Goal: Task Accomplishment & Management: Complete application form

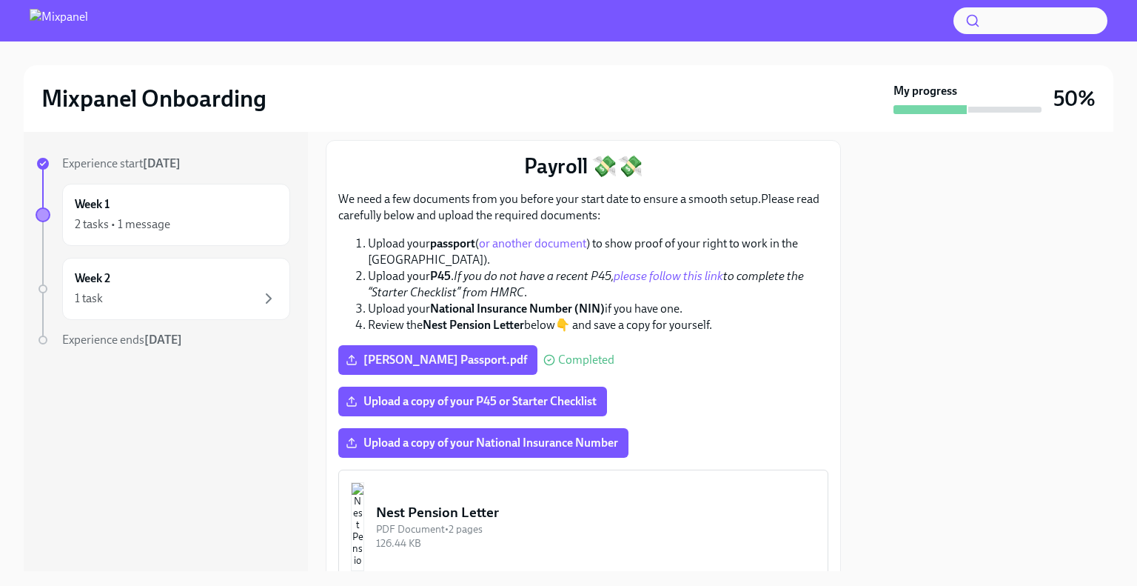
scroll to position [197, 0]
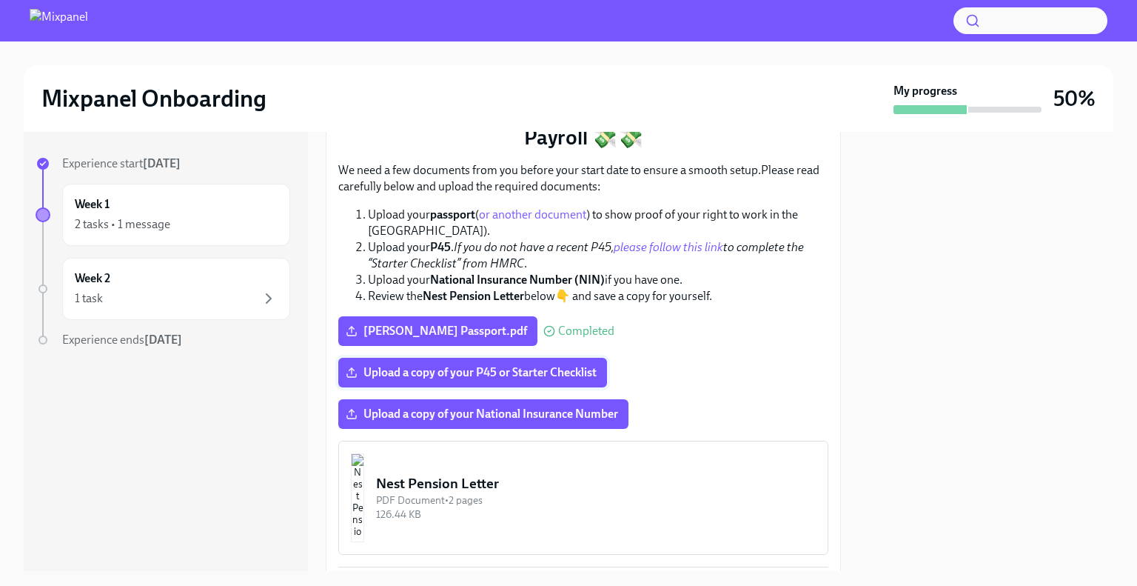
click at [471, 365] on span "Upload a copy of your P45 or Starter Checklist" at bounding box center [473, 372] width 248 height 15
click at [0, 0] on input "Upload a copy of your P45 or Starter Checklist" at bounding box center [0, 0] width 0 height 0
click at [547, 407] on span "Upload a copy of your National Insurance Number" at bounding box center [484, 414] width 270 height 15
click at [0, 0] on input "Upload a copy of your National Insurance Number" at bounding box center [0, 0] width 0 height 0
click at [532, 407] on span "Upload a copy of your National Insurance Number" at bounding box center [484, 414] width 270 height 15
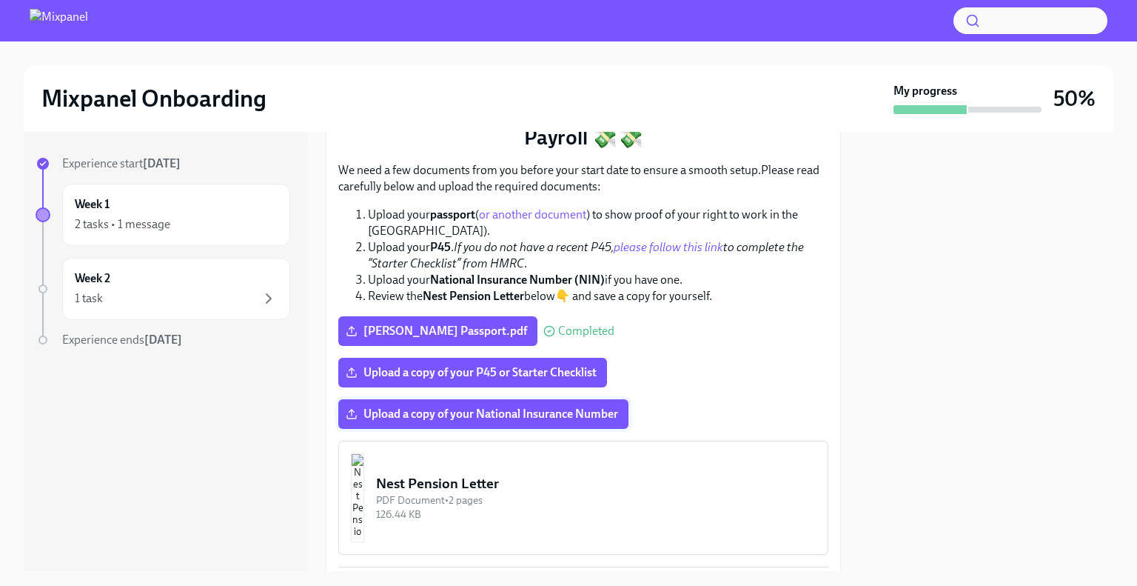
click at [0, 0] on input "Upload a copy of your National Insurance Number" at bounding box center [0, 0] width 0 height 0
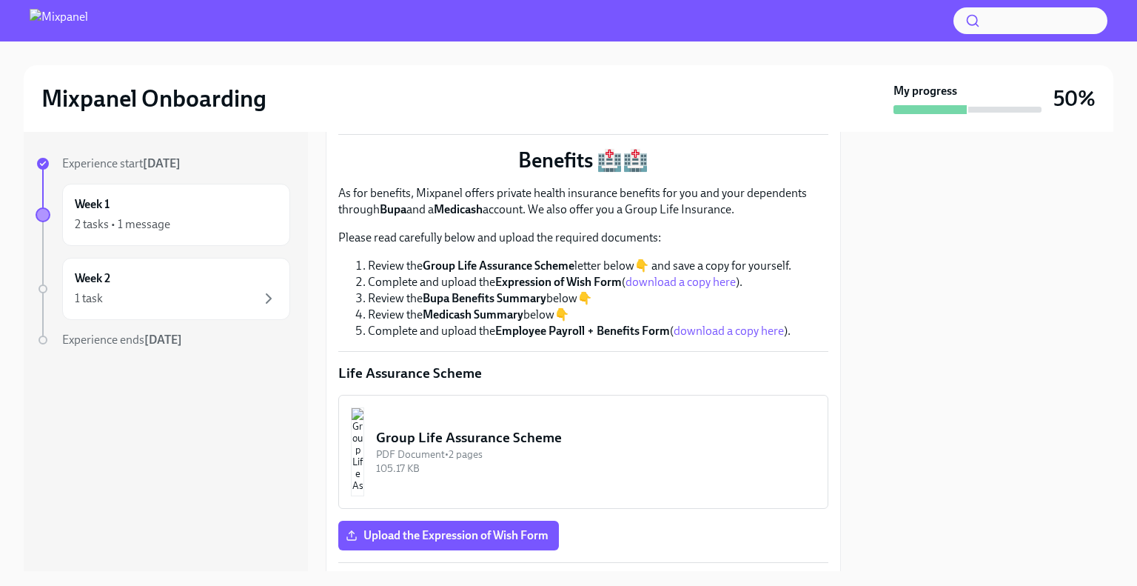
scroll to position [621, 0]
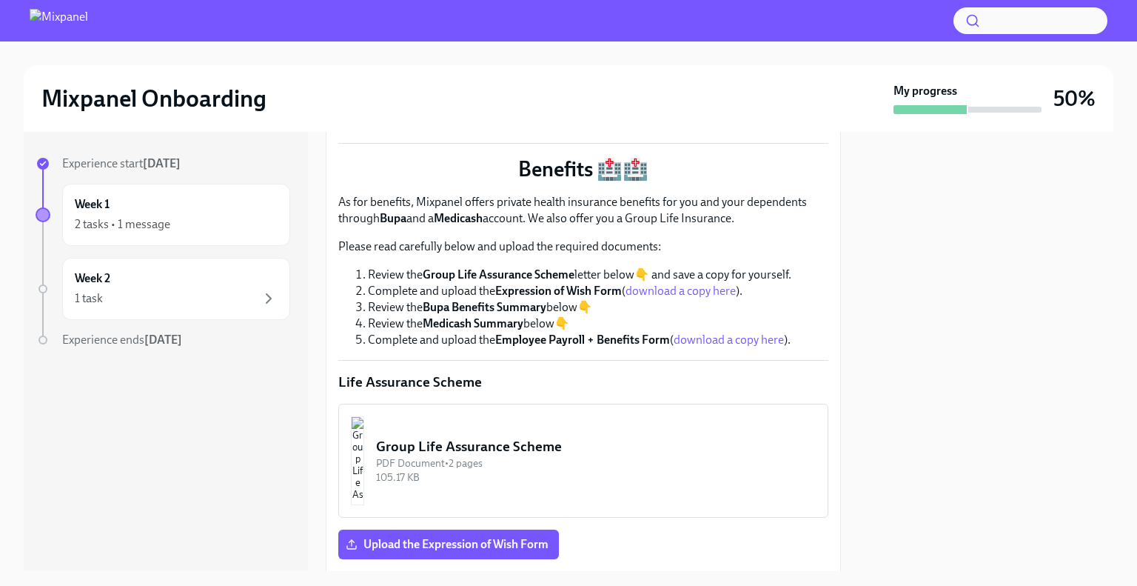
click at [691, 284] on link "download a copy here" at bounding box center [681, 291] width 110 height 14
click at [502, 537] on span "Upload the Expression of Wish Form" at bounding box center [449, 544] width 200 height 15
click at [0, 0] on input "Upload the Expression of Wish Form" at bounding box center [0, 0] width 0 height 0
click at [738, 332] on link "download a copy here" at bounding box center [729, 339] width 110 height 14
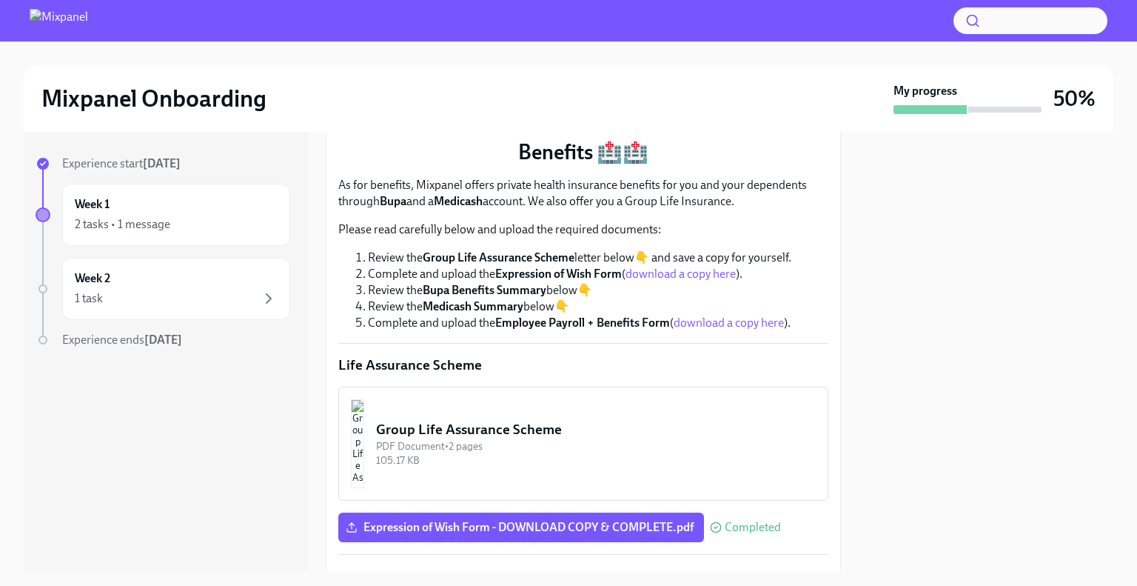
scroll to position [636, 0]
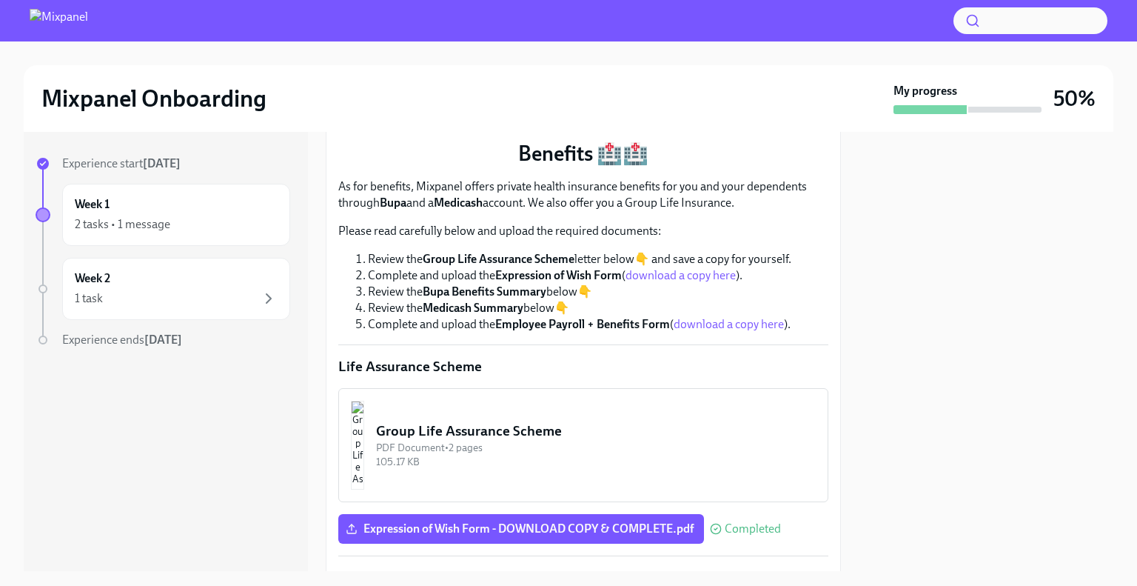
click at [728, 317] on link "download a copy here" at bounding box center [729, 324] width 110 height 14
click at [967, 432] on div at bounding box center [986, 351] width 255 height 439
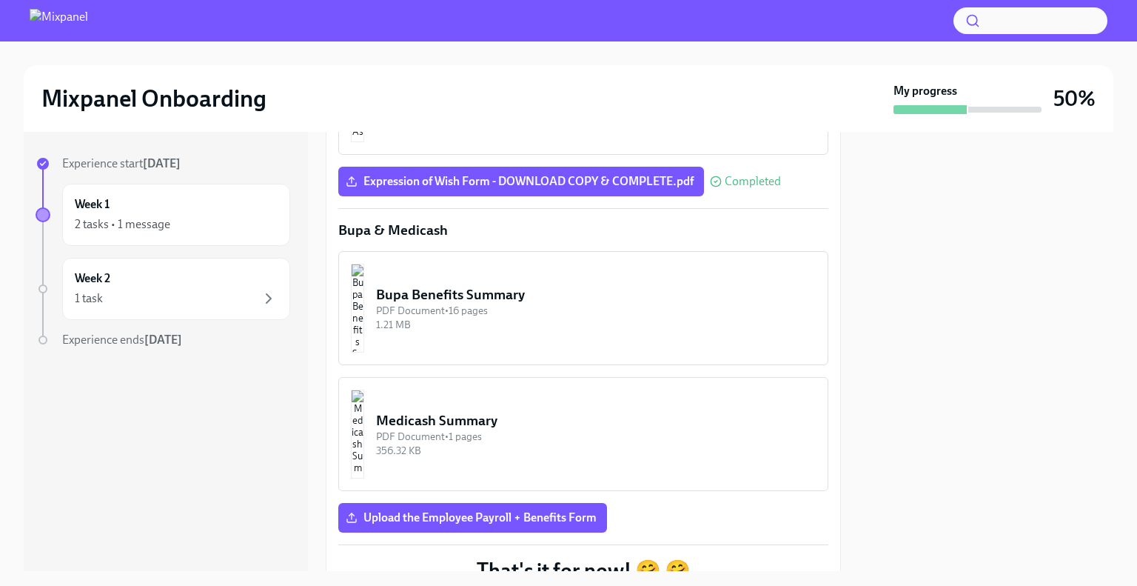
scroll to position [991, 0]
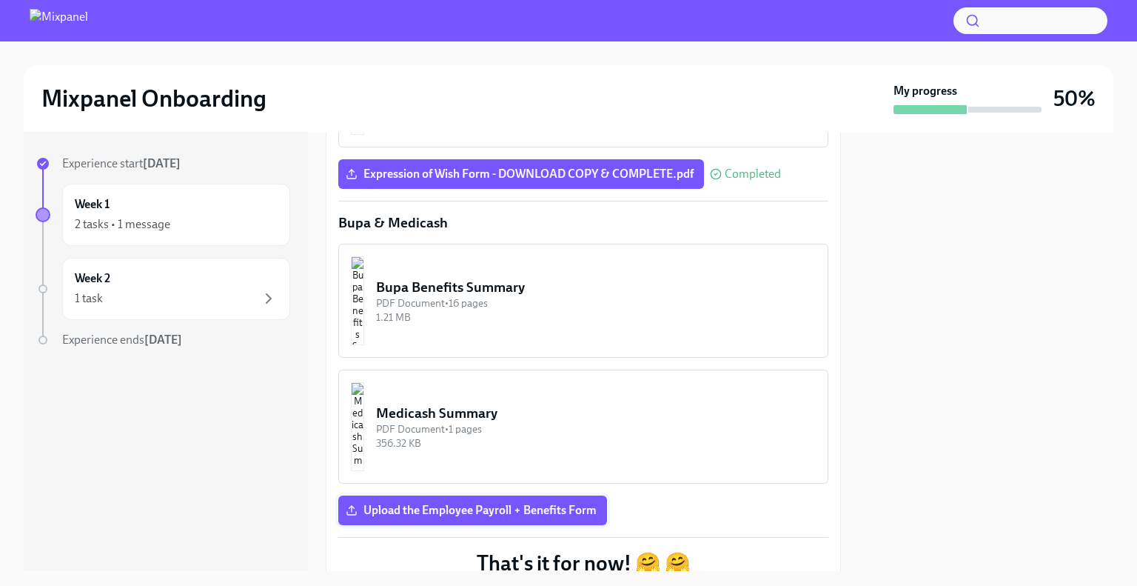
click at [581, 503] on span "Upload the Employee Payroll + Benefits Form" at bounding box center [473, 510] width 248 height 15
click at [0, 0] on input "Upload the Employee Payroll + Benefits Form" at bounding box center [0, 0] width 0 height 0
click at [520, 503] on span "Upload the Employee Payroll + Benefits Form" at bounding box center [473, 510] width 248 height 15
click at [0, 0] on input "Upload the Employee Payroll + Benefits Form" at bounding box center [0, 0] width 0 height 0
click at [469, 503] on span "Upload the Employee Payroll + Benefits Form" at bounding box center [473, 510] width 248 height 15
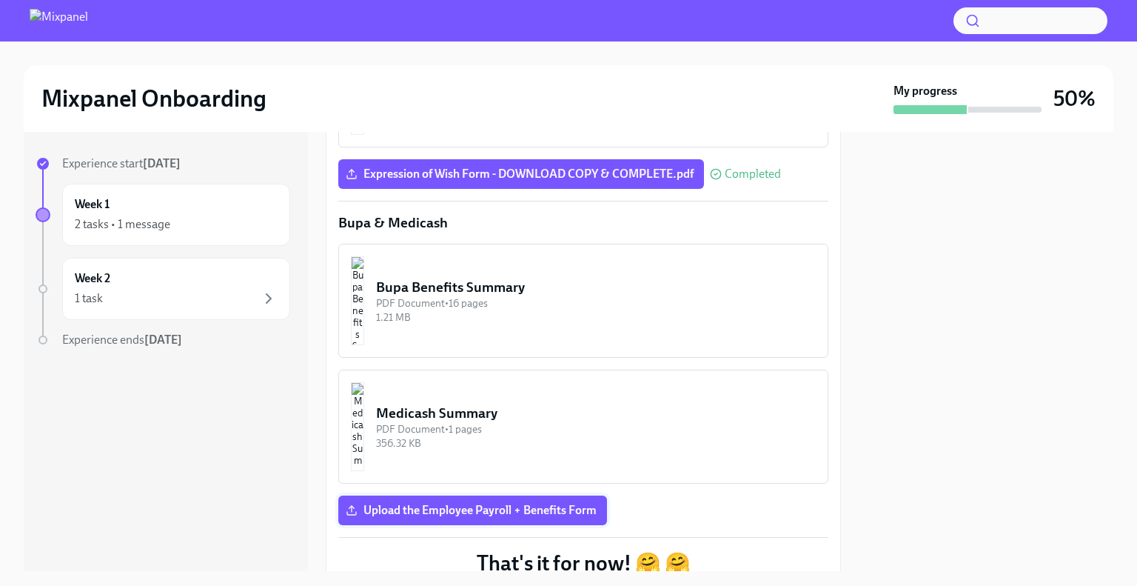
click at [0, 0] on input "Upload the Employee Payroll + Benefits Form" at bounding box center [0, 0] width 0 height 0
click at [505, 503] on span "Upload the Employee Payroll + Benefits Form" at bounding box center [473, 510] width 248 height 15
click at [0, 0] on input "Upload the Employee Payroll + Benefits Form" at bounding box center [0, 0] width 0 height 0
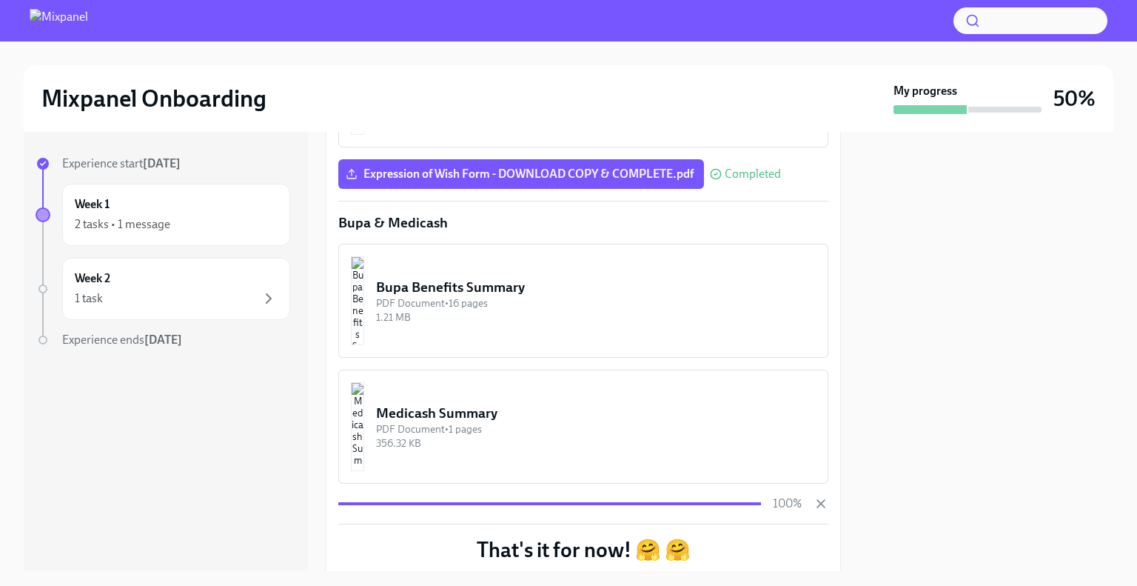
click at [1018, 367] on div at bounding box center [986, 351] width 255 height 439
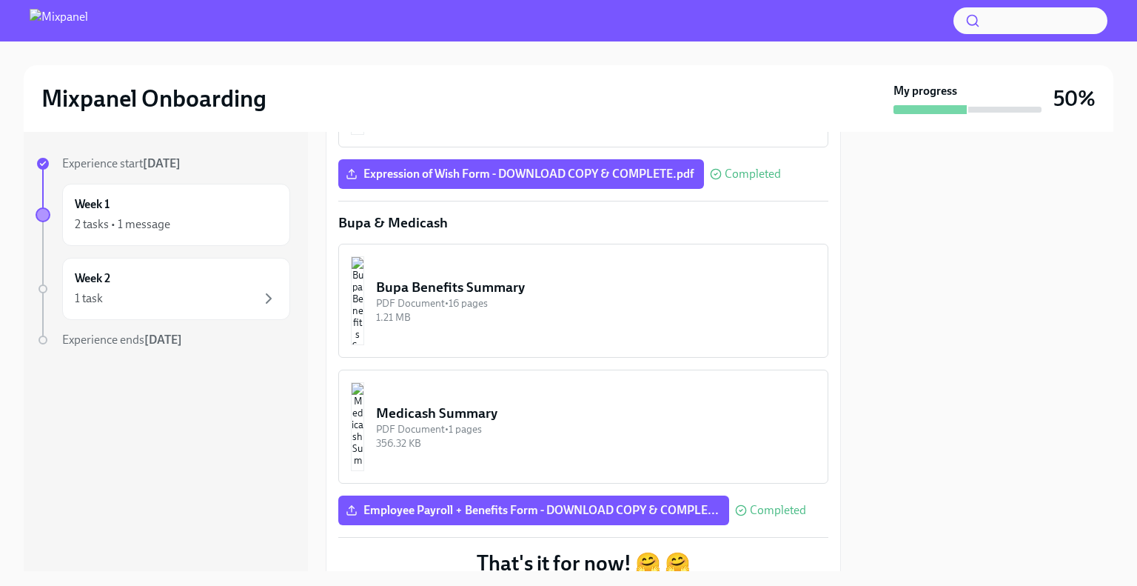
drag, startPoint x: 1060, startPoint y: 310, endPoint x: 973, endPoint y: 323, distance: 87.5
click at [1059, 310] on div at bounding box center [986, 351] width 255 height 439
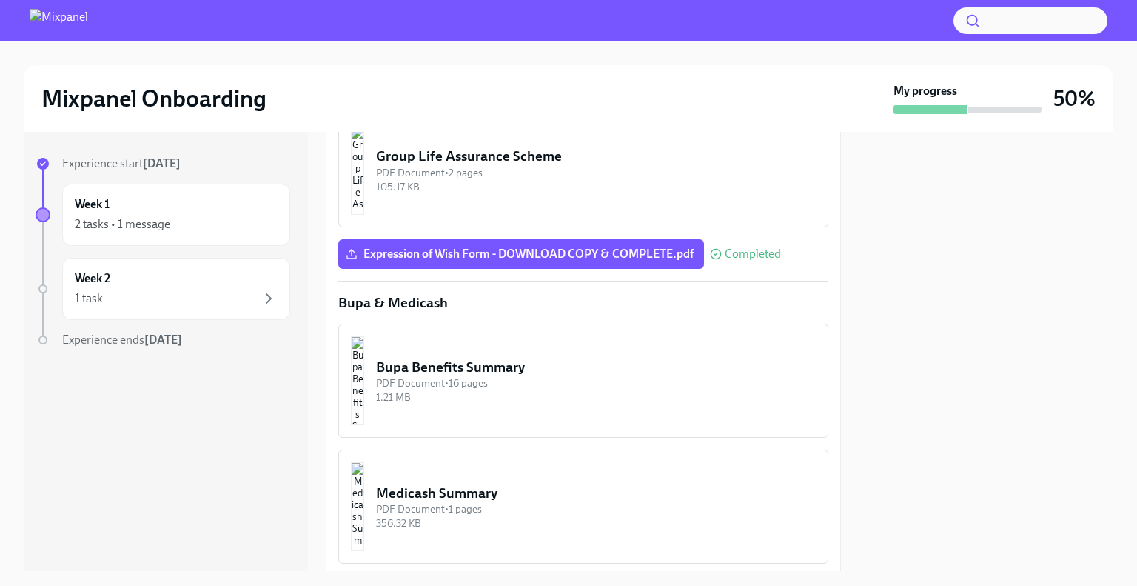
scroll to position [915, 0]
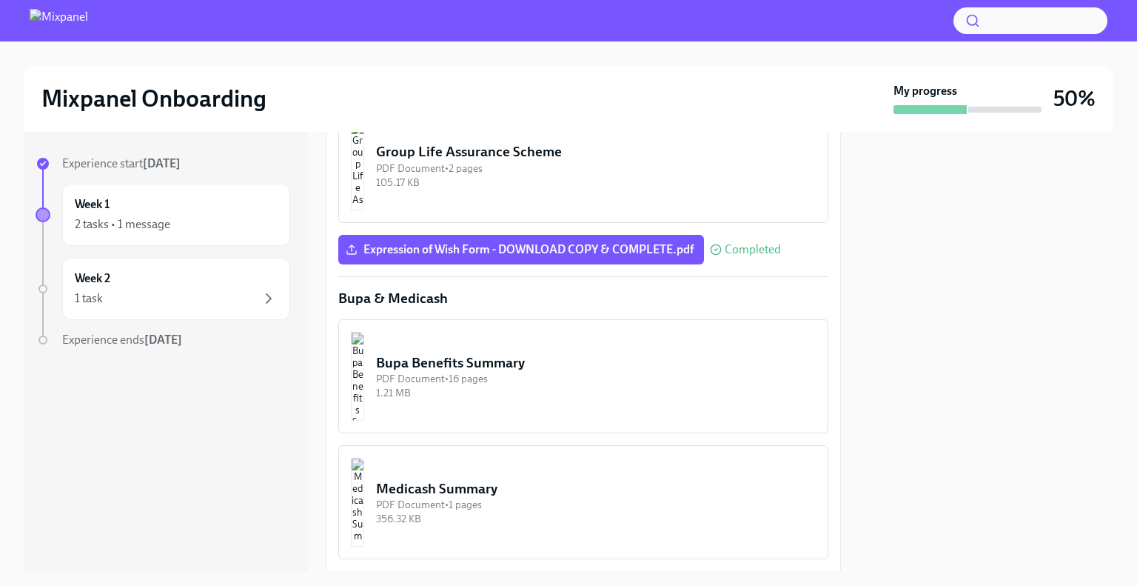
click at [500, 353] on div "Bupa Benefits Summary" at bounding box center [596, 362] width 440 height 19
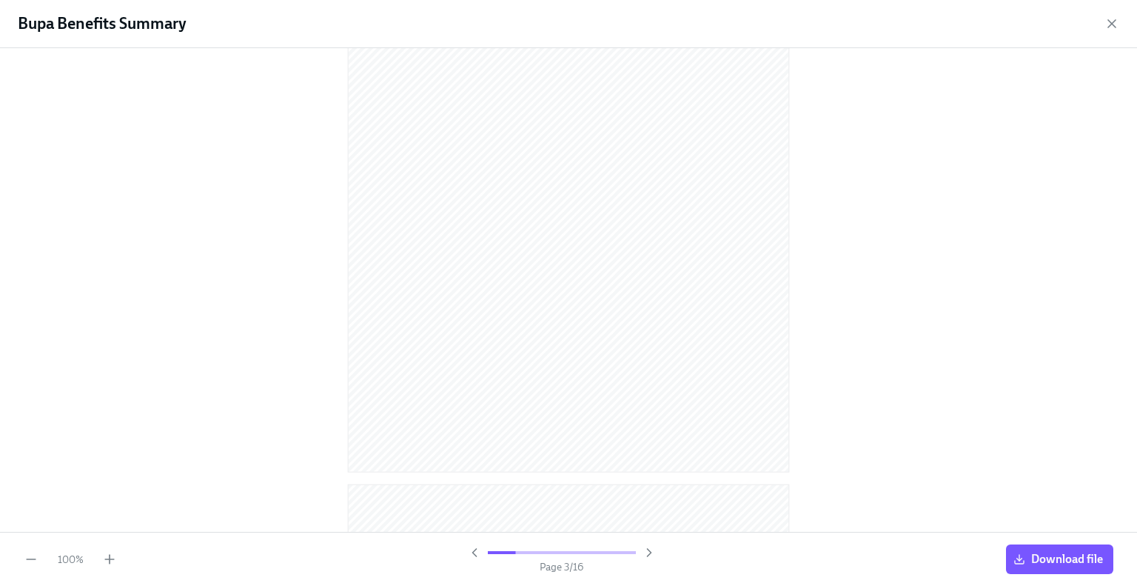
scroll to position [1499, 0]
click at [1116, 21] on icon "button" at bounding box center [1112, 23] width 15 height 15
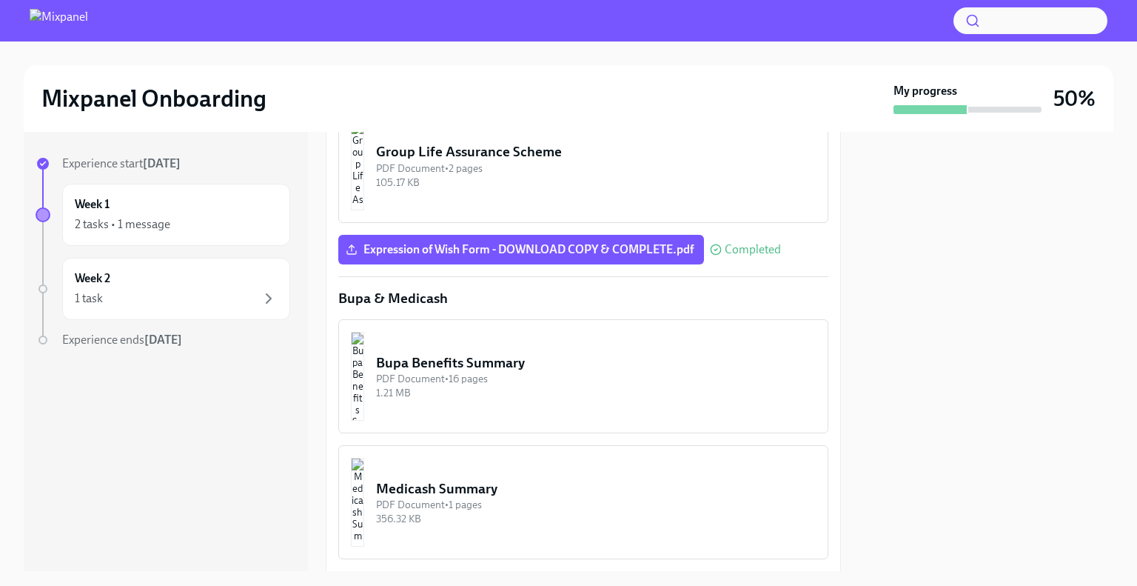
click at [499, 479] on div "Medicash Summary" at bounding box center [596, 488] width 440 height 19
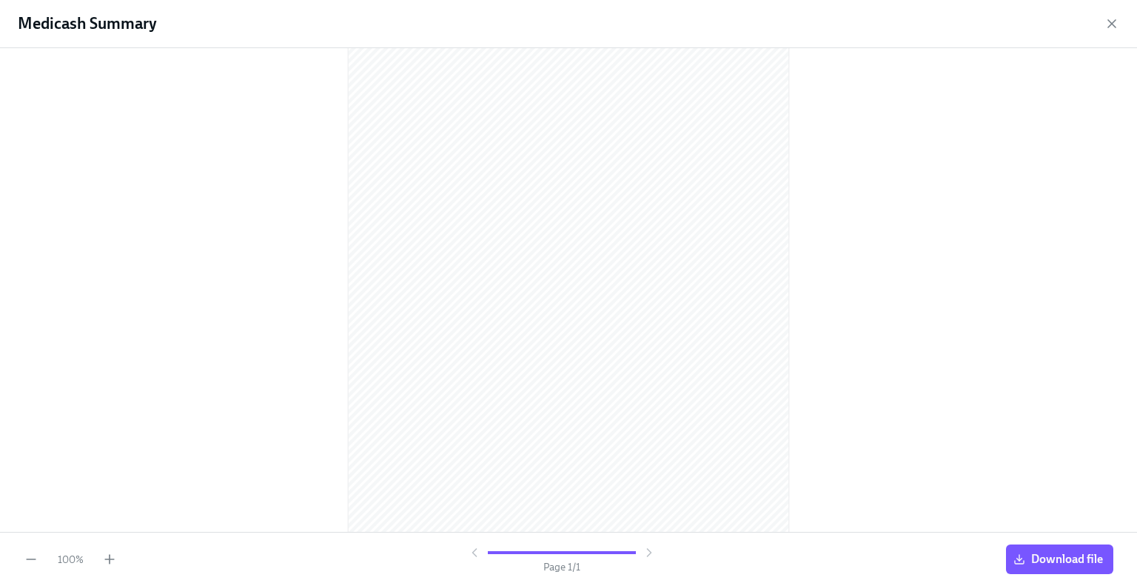
scroll to position [0, 0]
click at [1053, 555] on span "Download file" at bounding box center [1060, 559] width 87 height 15
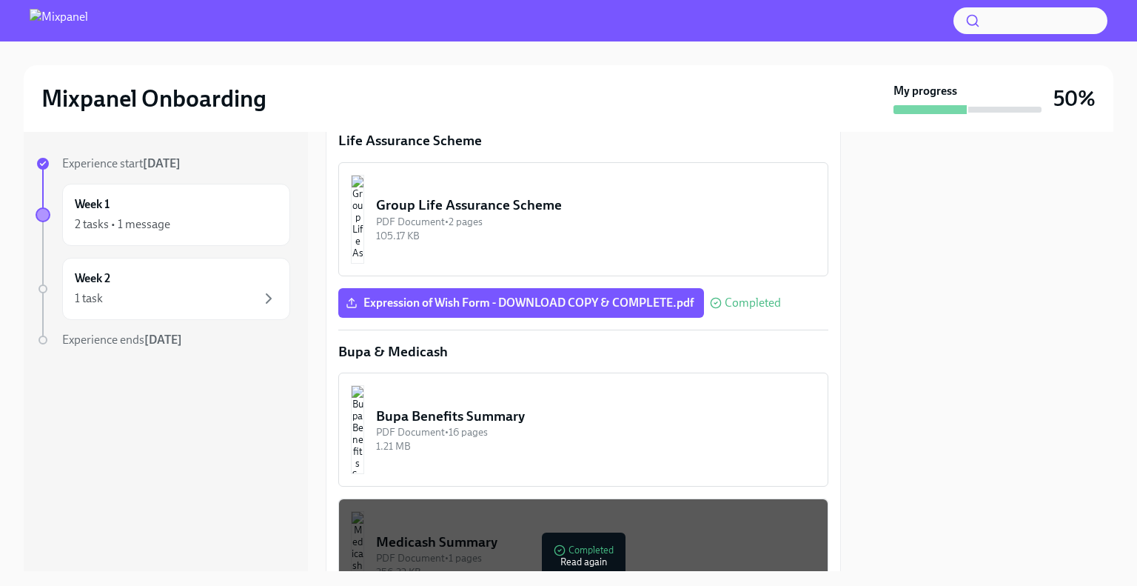
scroll to position [867, 0]
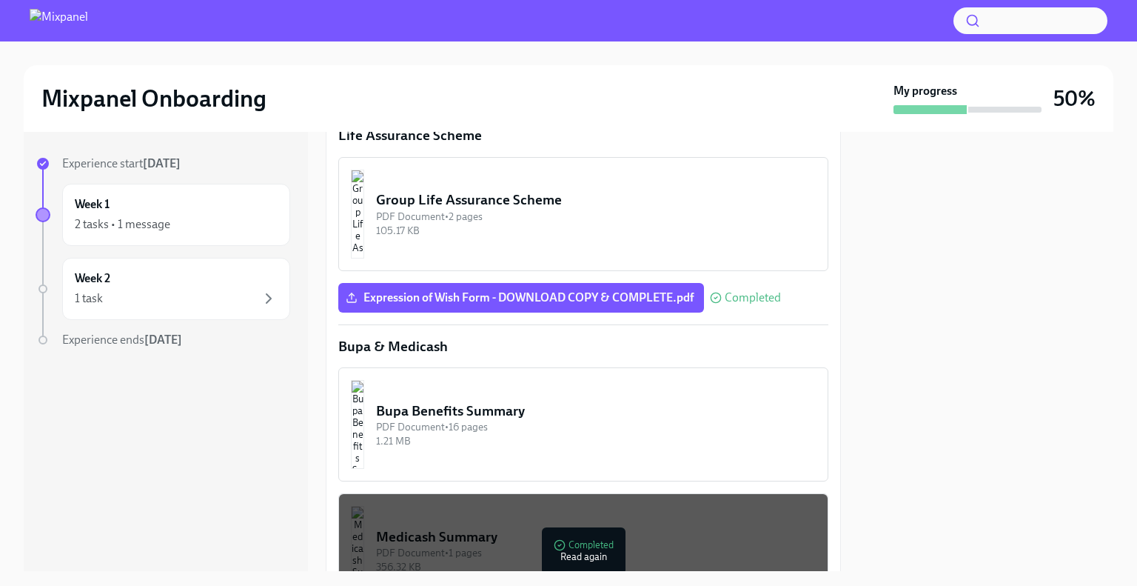
click at [364, 419] on img "button" at bounding box center [357, 424] width 13 height 89
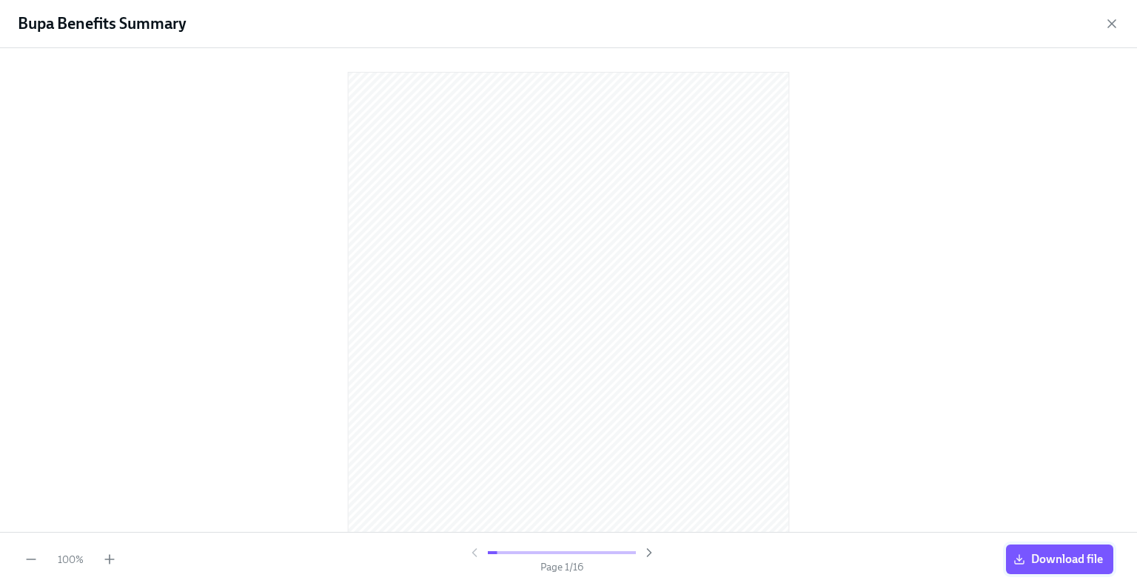
click at [1080, 561] on span "Download file" at bounding box center [1060, 559] width 87 height 15
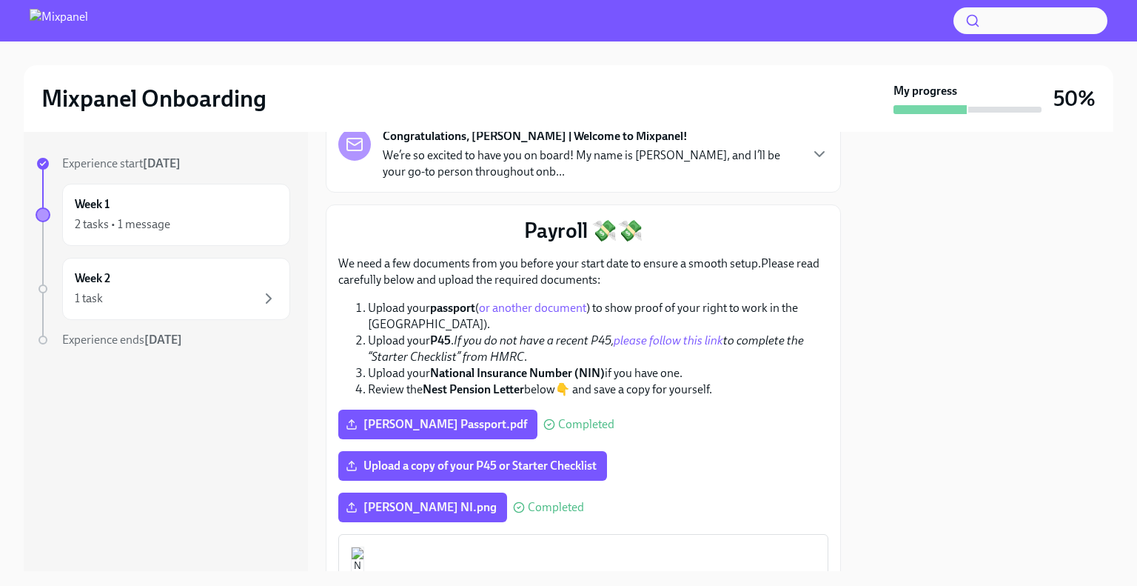
scroll to position [107, 0]
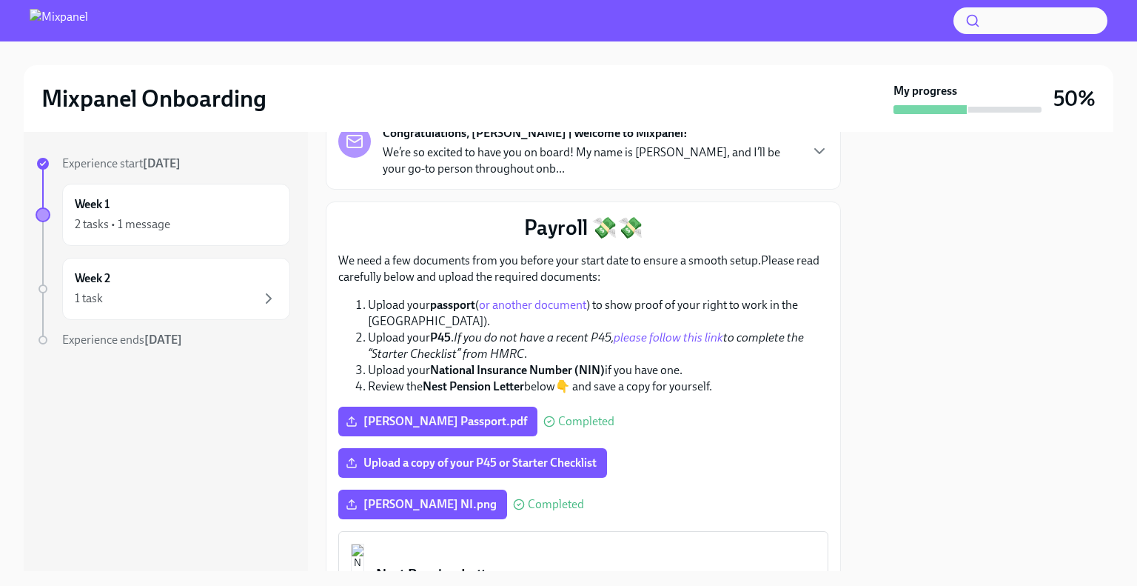
click at [646, 330] on link "please follow this link" at bounding box center [669, 337] width 110 height 14
